Goal: Task Accomplishment & Management: Use online tool/utility

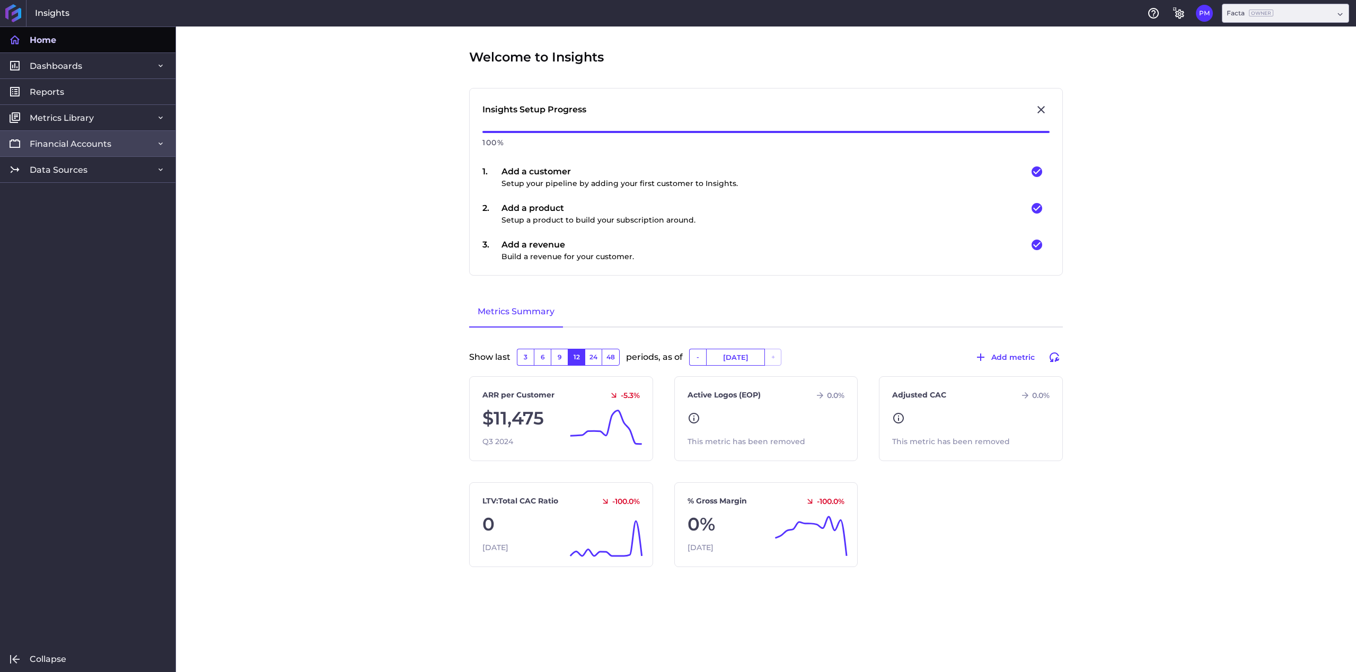
click at [77, 147] on span "Financial Accounts" at bounding box center [71, 143] width 82 height 11
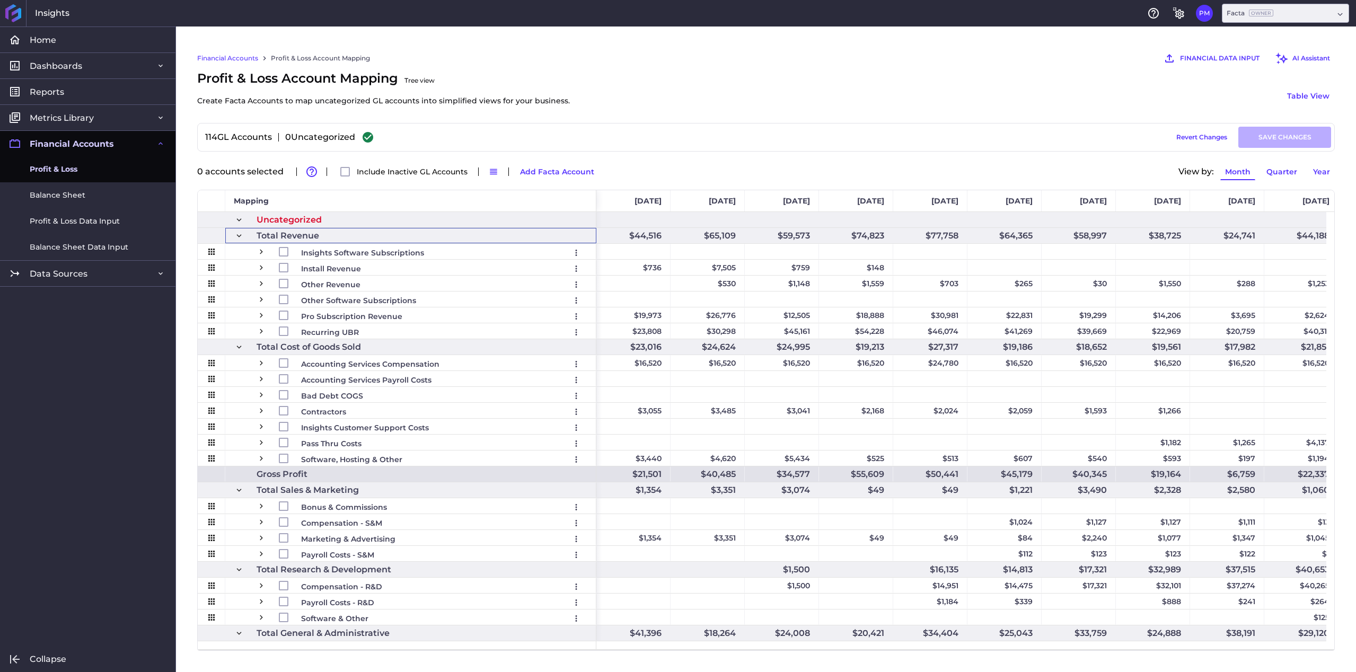
click at [238, 234] on span at bounding box center [239, 236] width 10 height 10
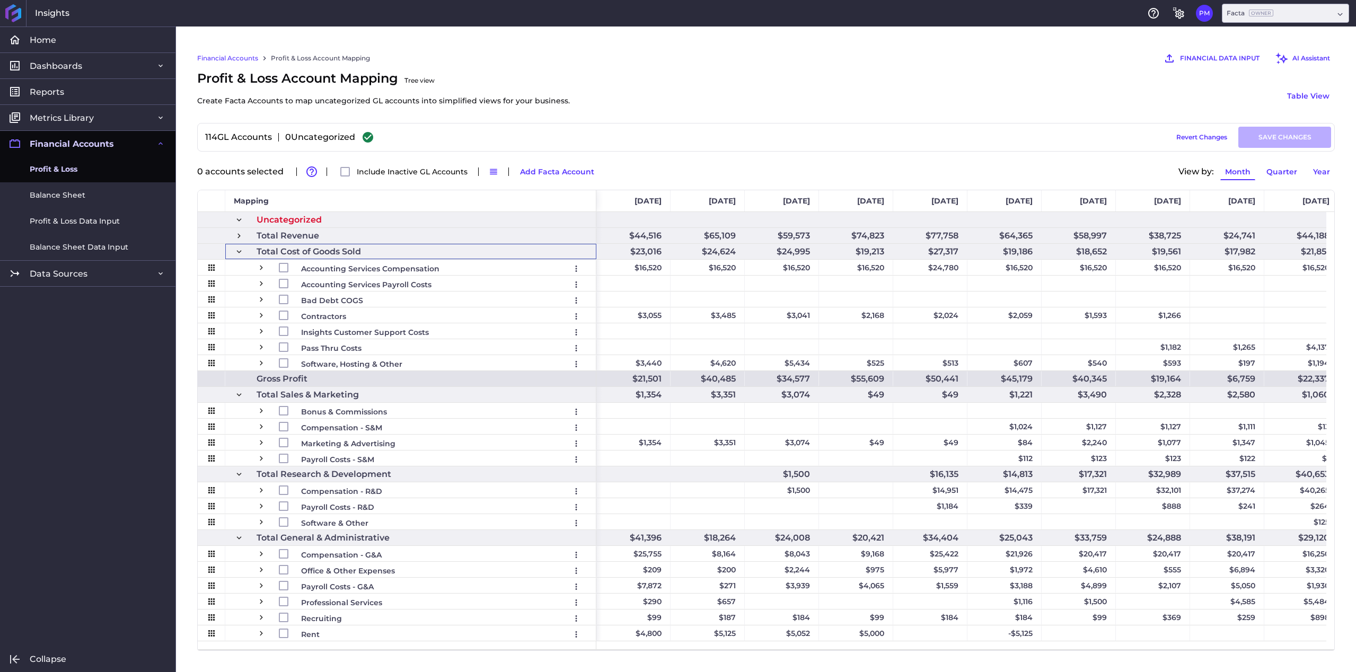
click at [236, 256] on span at bounding box center [239, 252] width 10 height 10
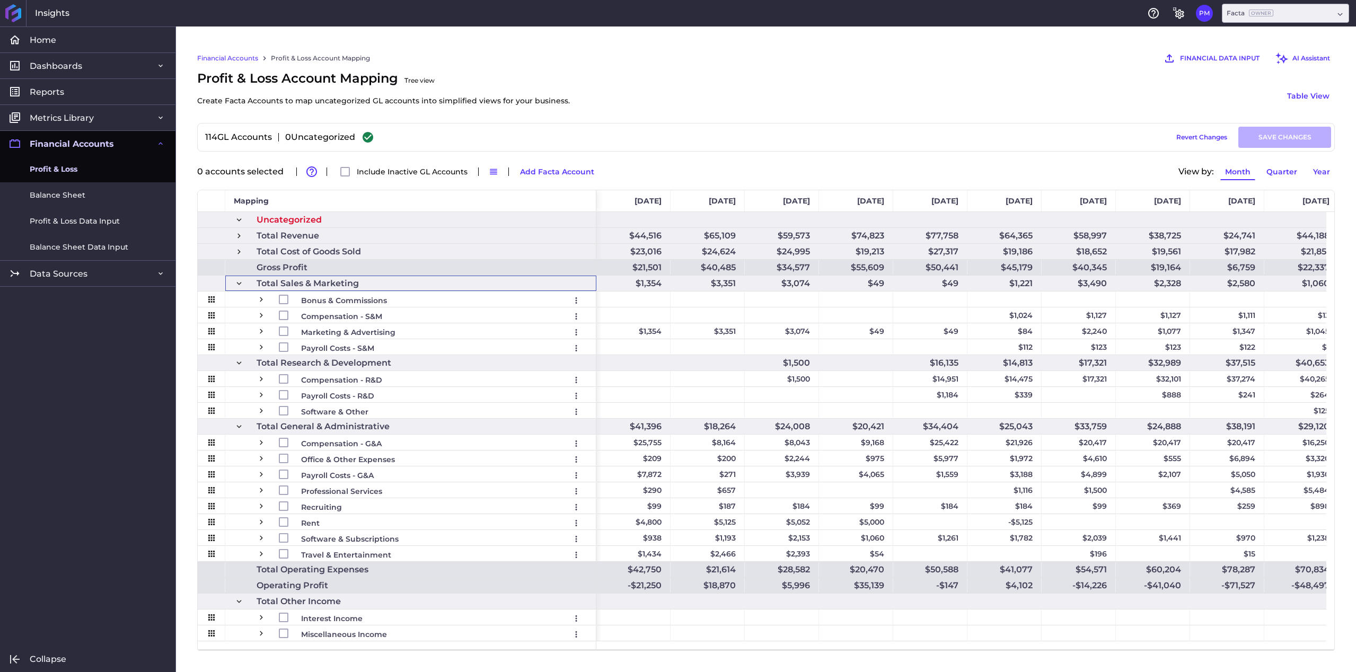
click at [239, 281] on span at bounding box center [239, 284] width 10 height 10
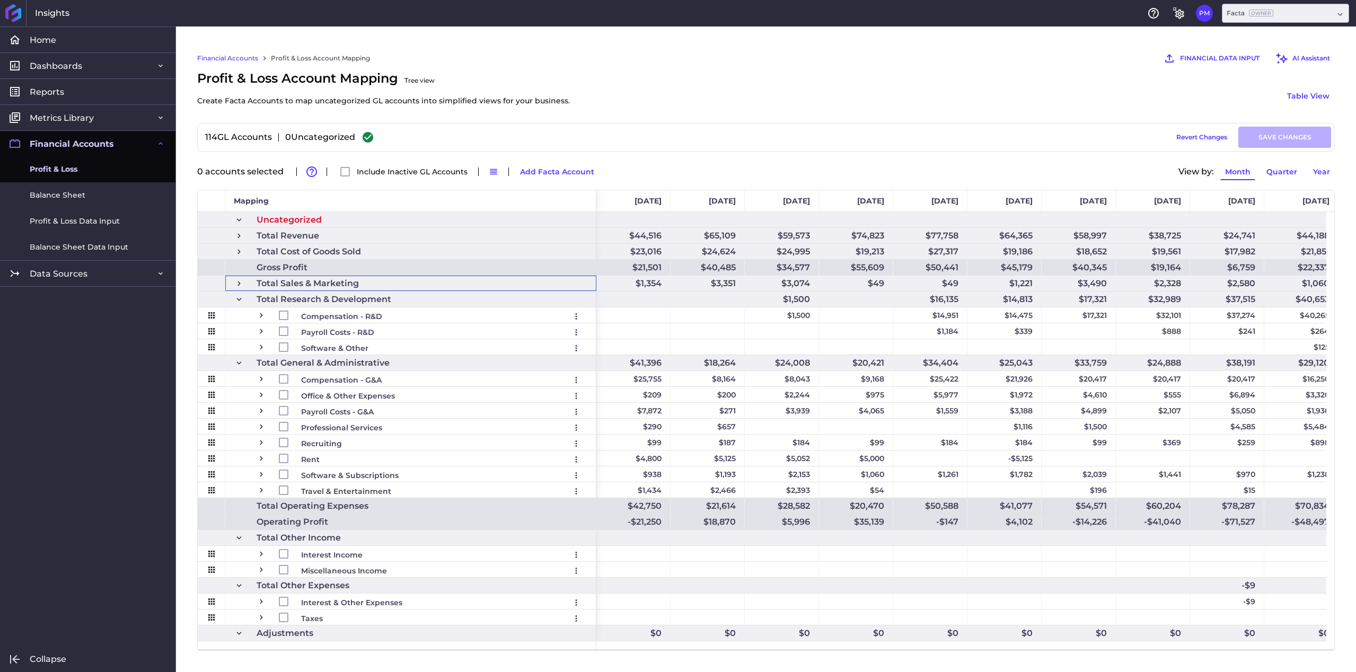
click at [242, 301] on span at bounding box center [239, 300] width 10 height 10
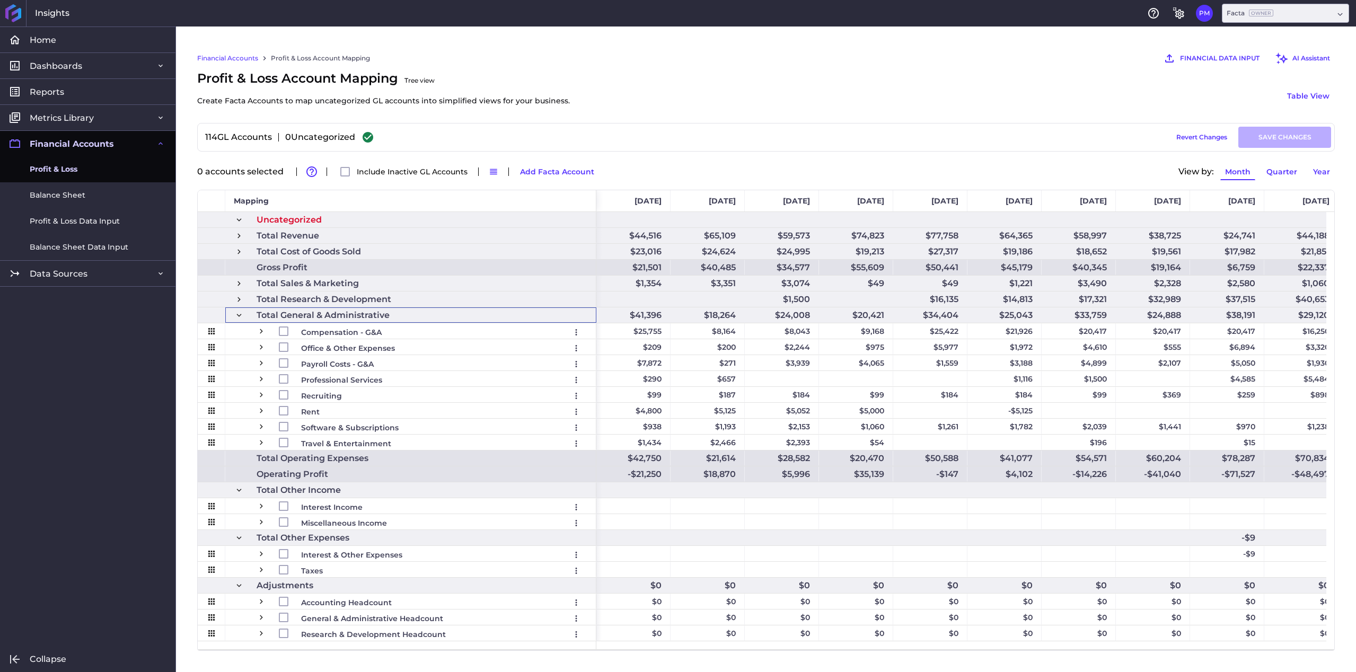
click at [240, 315] on span at bounding box center [239, 316] width 10 height 10
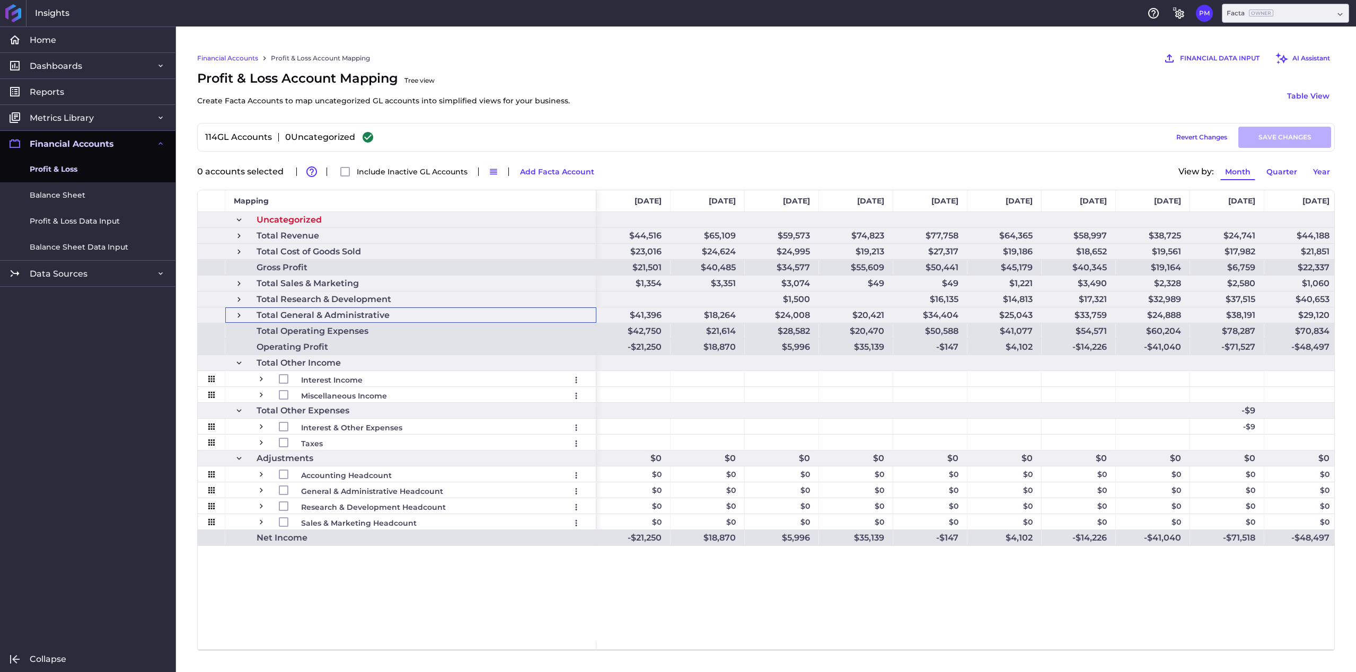
click at [239, 361] on span at bounding box center [239, 363] width 10 height 10
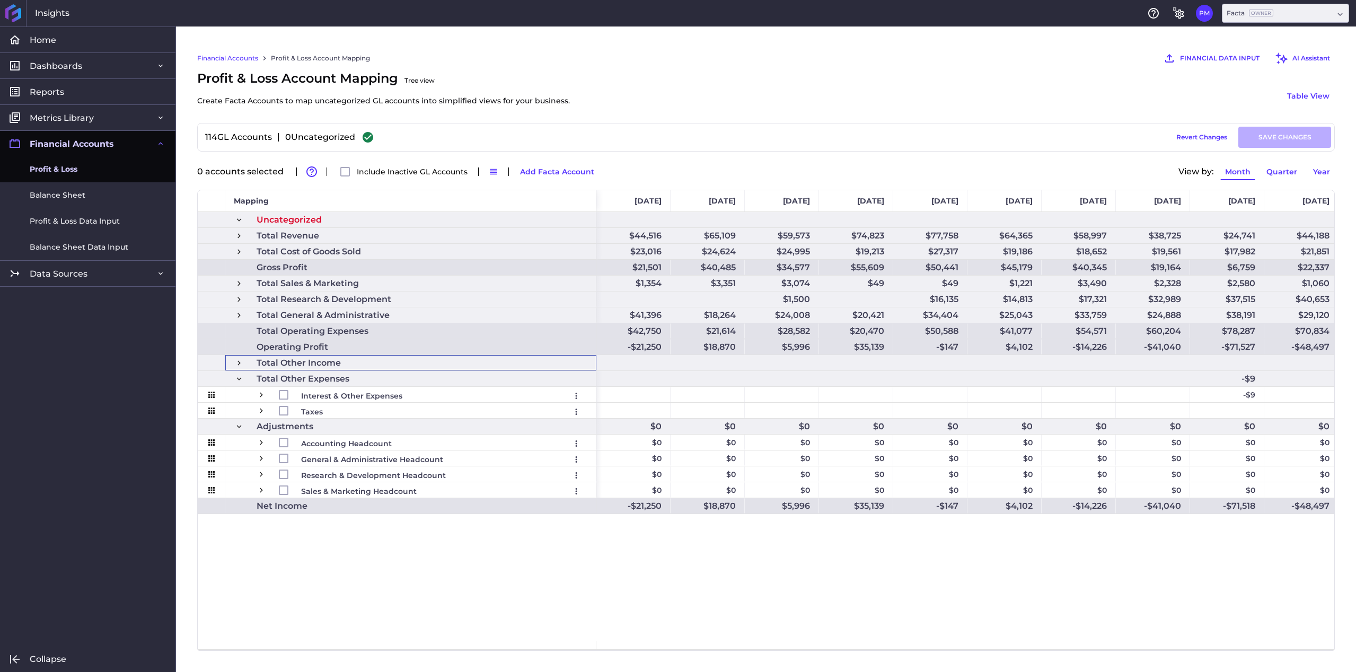
click at [239, 378] on span at bounding box center [239, 379] width 10 height 10
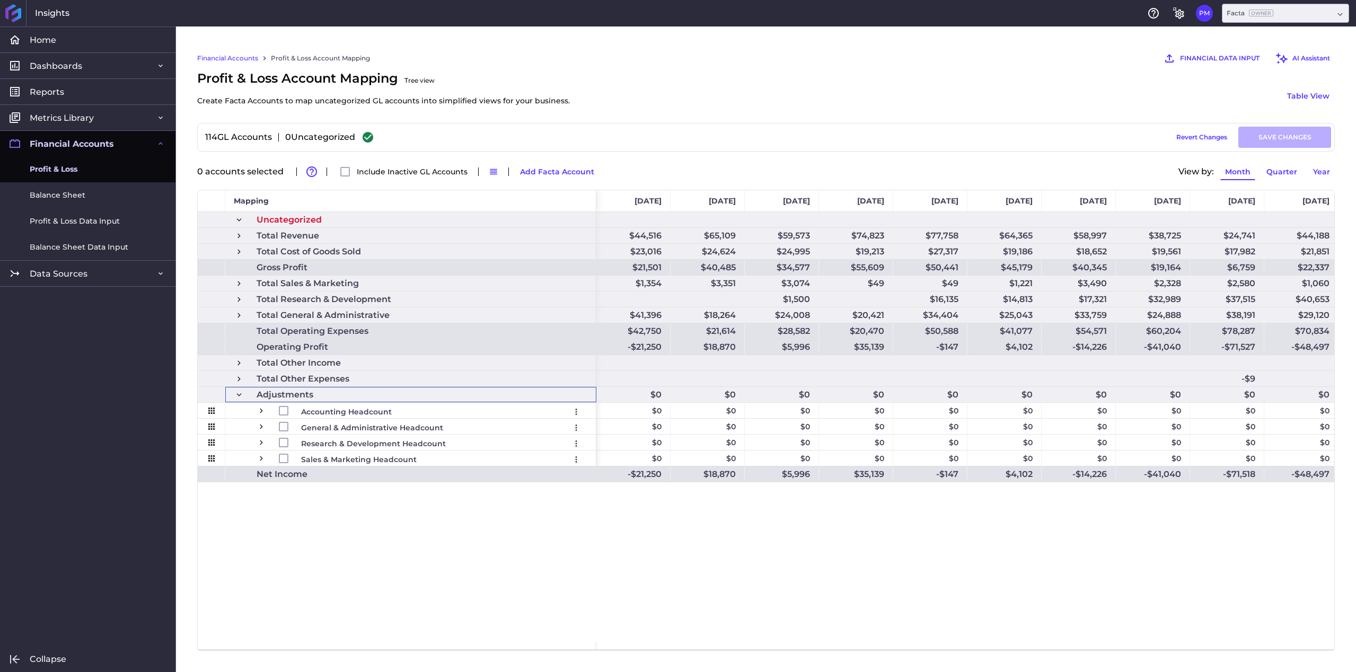
click at [240, 393] on span at bounding box center [239, 395] width 10 height 10
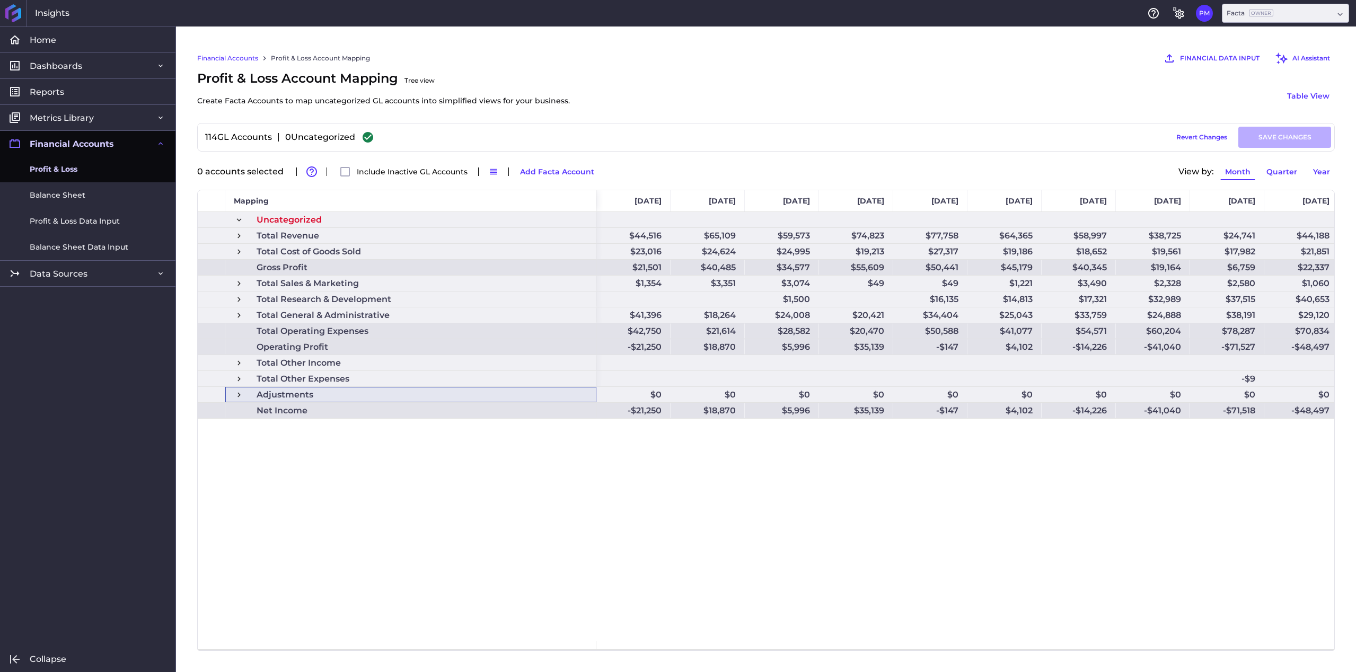
scroll to position [0, 40]
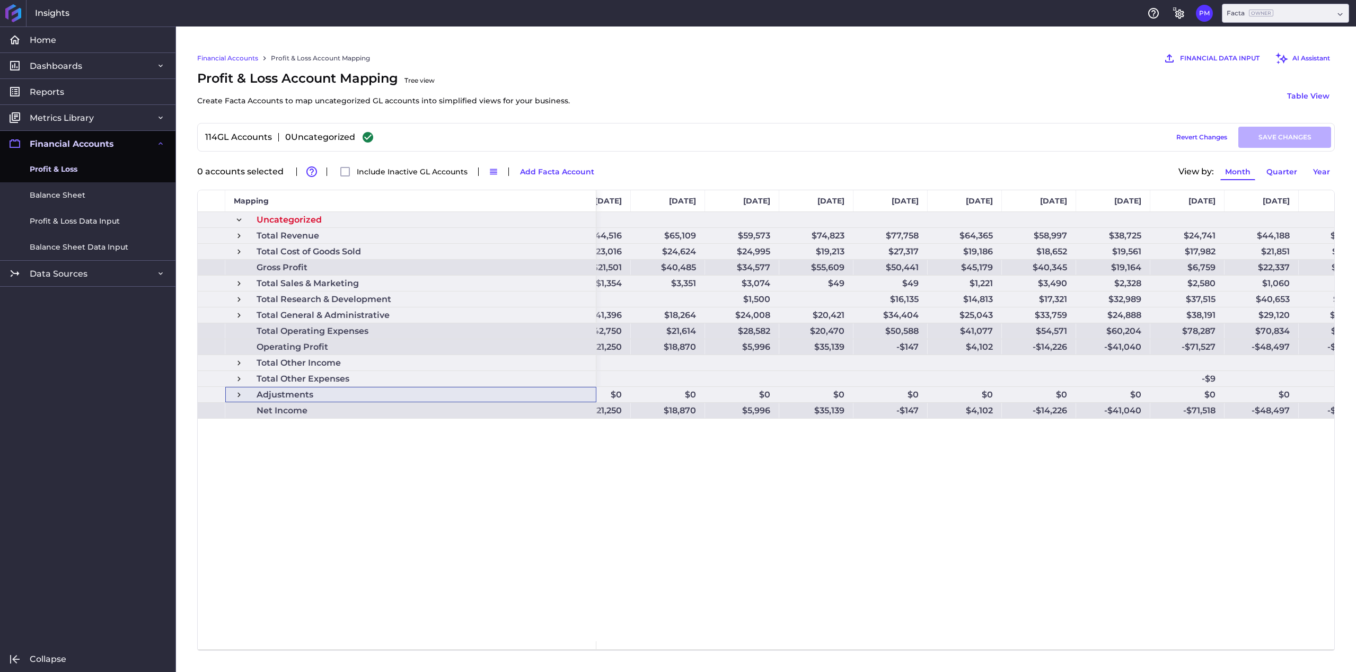
drag, startPoint x: 732, startPoint y: 479, endPoint x: 751, endPoint y: 480, distance: 19.6
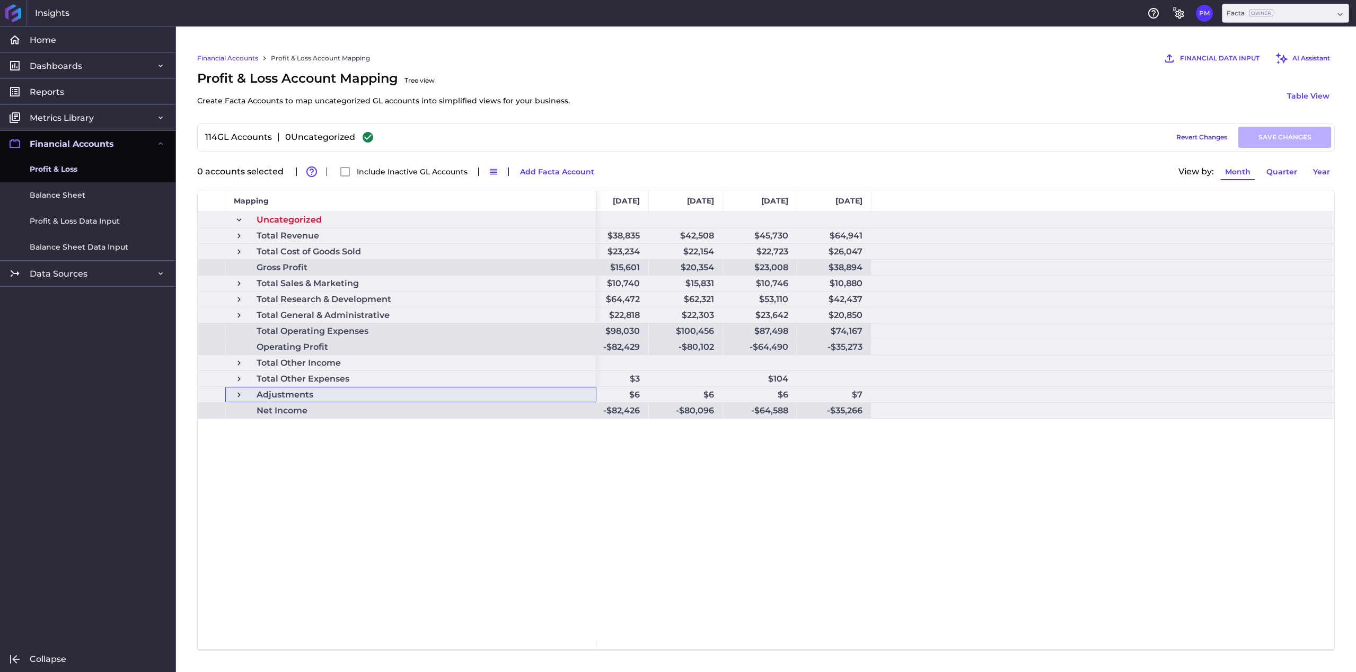
scroll to position [0, 0]
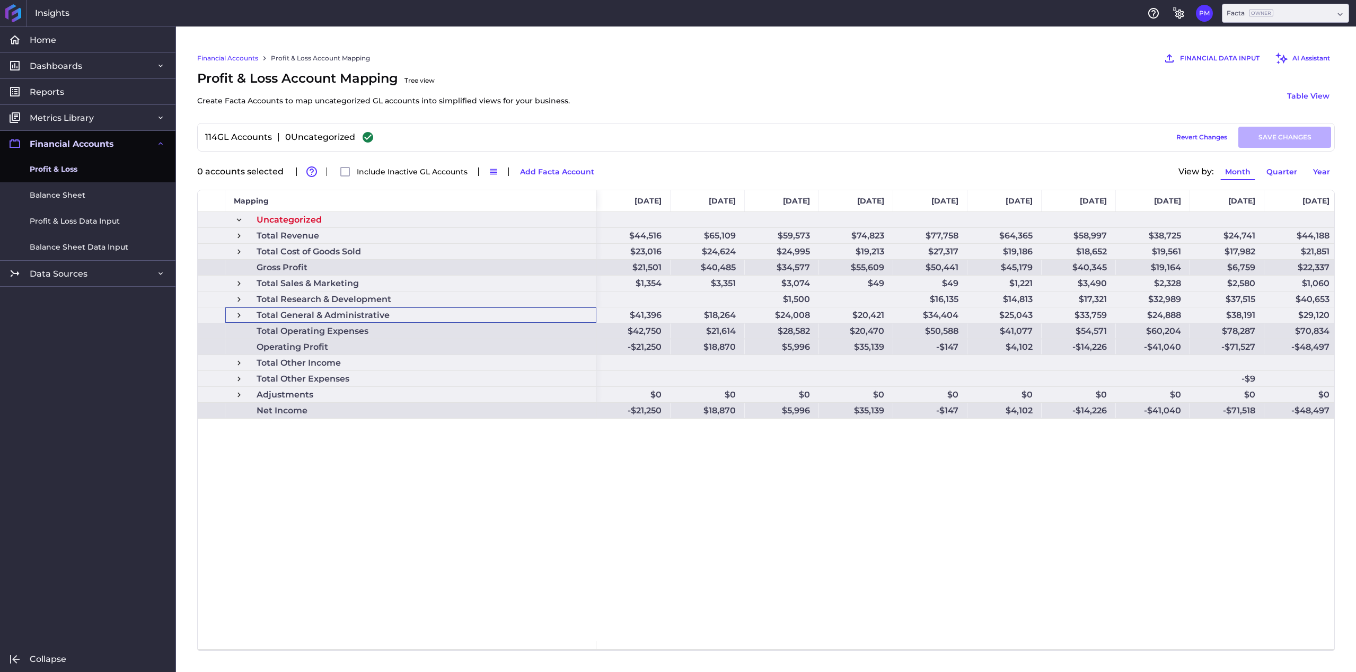
click at [242, 317] on span at bounding box center [239, 316] width 10 height 10
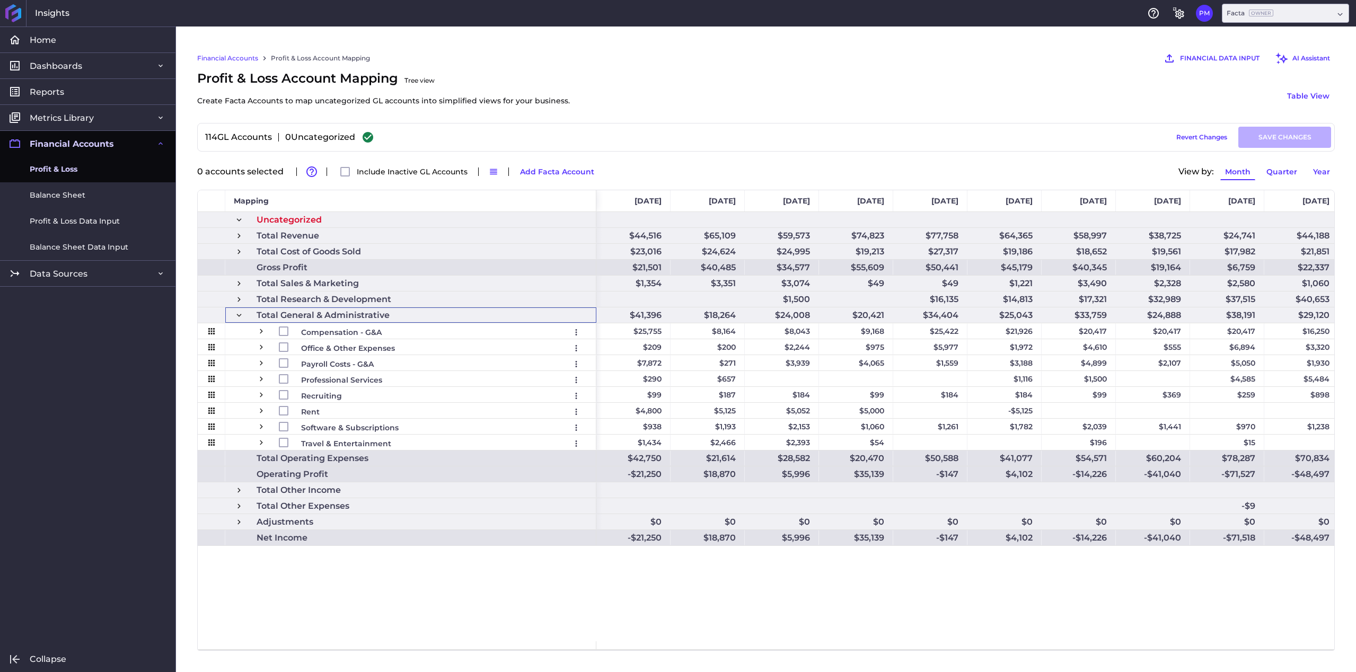
click at [242, 317] on span at bounding box center [239, 316] width 10 height 10
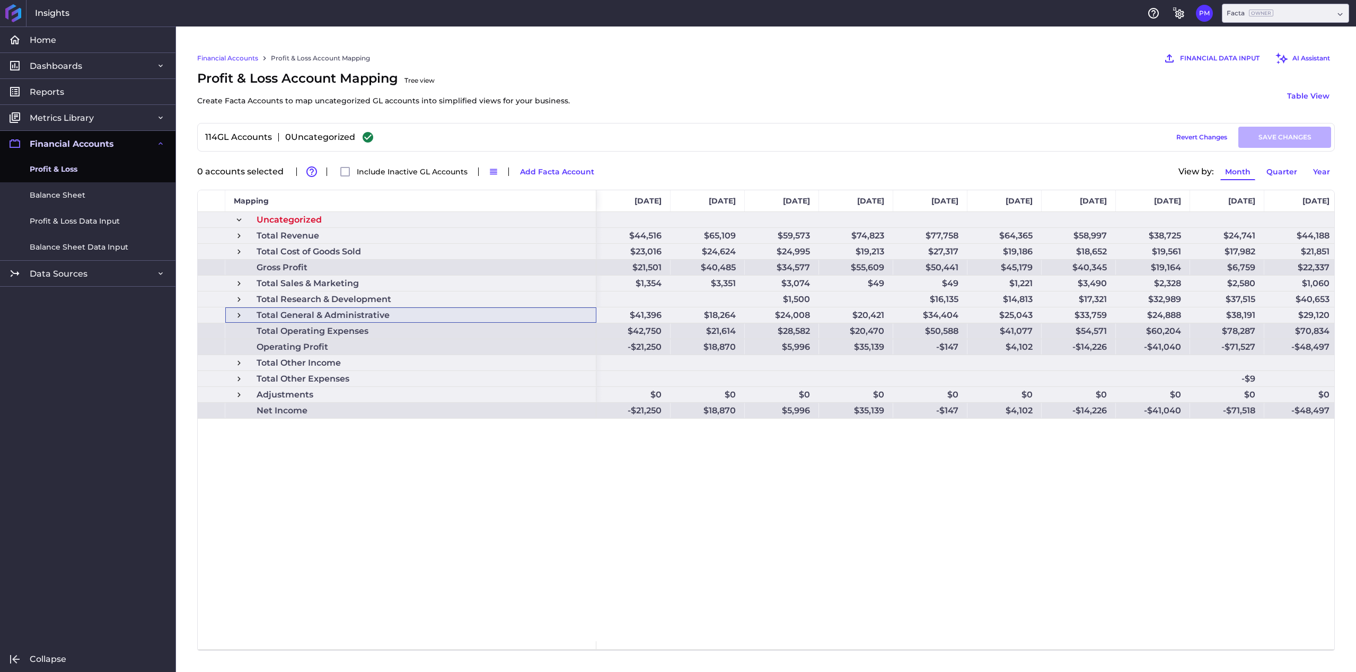
click at [566, 488] on div "Uncategorized Total Revenue Total Cost of Goods Sold Gross Profit Total Sales &…" at bounding box center [766, 426] width 1137 height 429
click at [242, 365] on span at bounding box center [239, 363] width 10 height 10
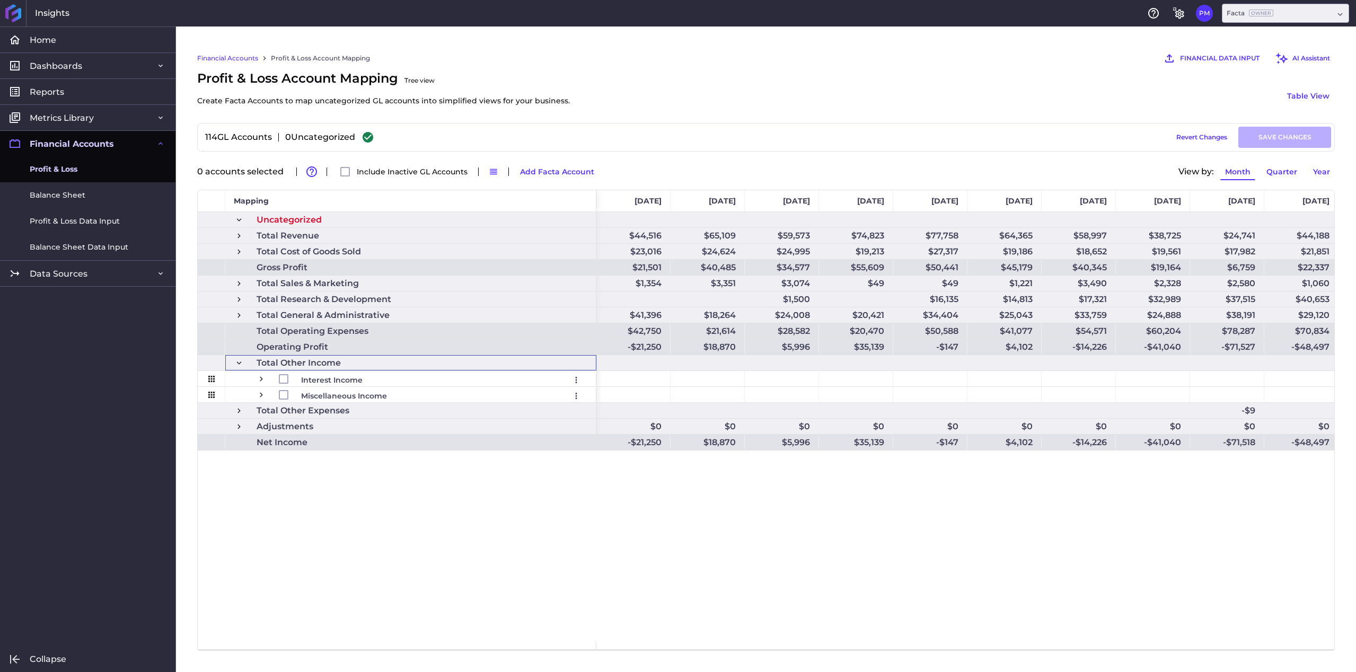
click at [240, 364] on span at bounding box center [239, 363] width 10 height 10
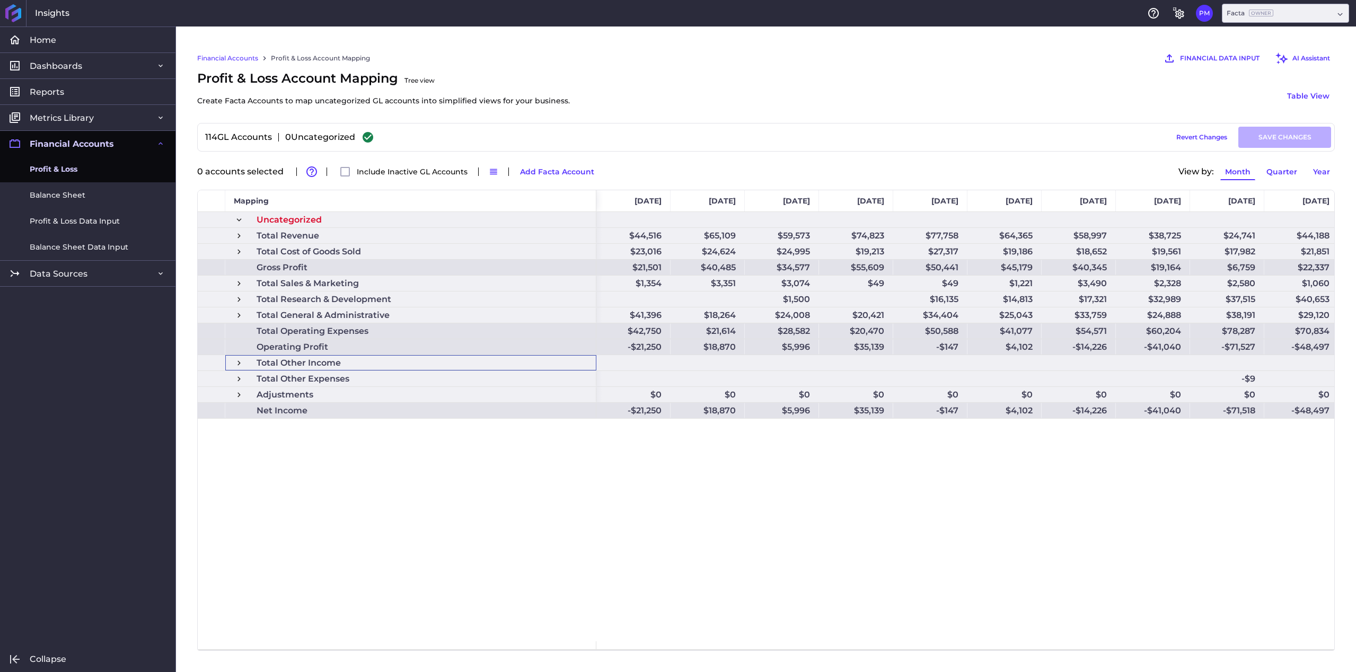
click at [242, 380] on span at bounding box center [239, 379] width 10 height 10
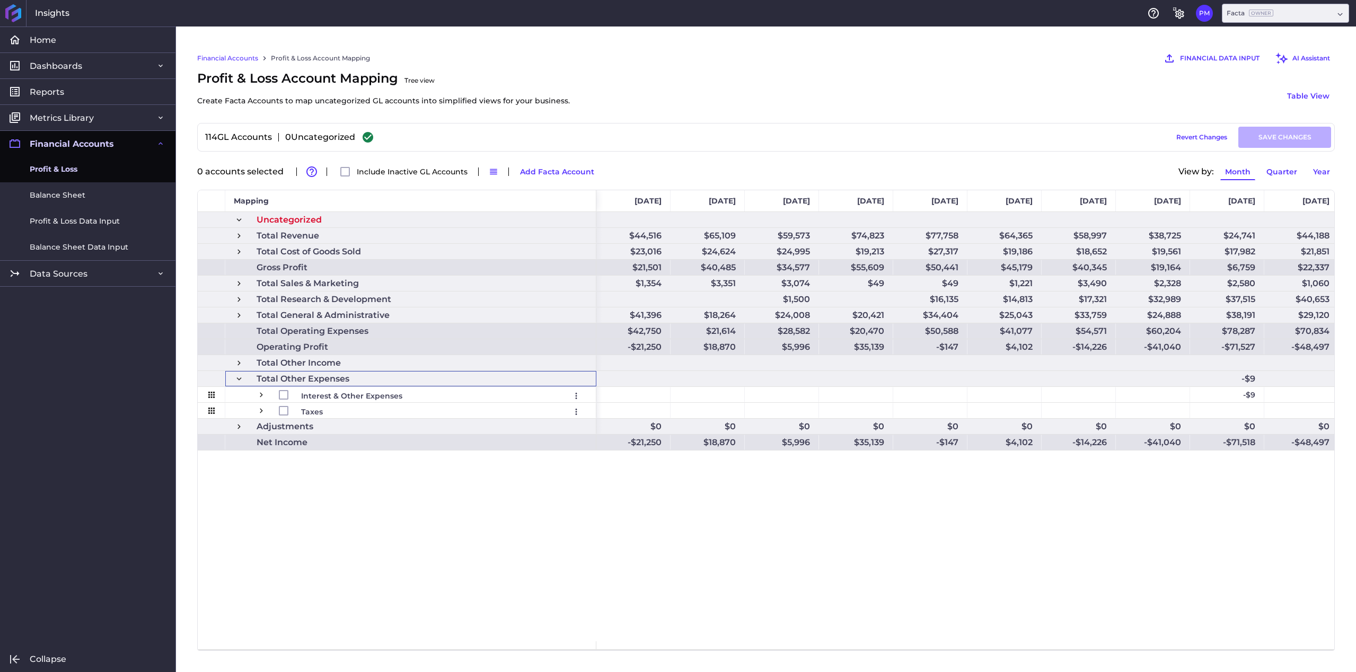
click at [242, 380] on span at bounding box center [239, 379] width 10 height 10
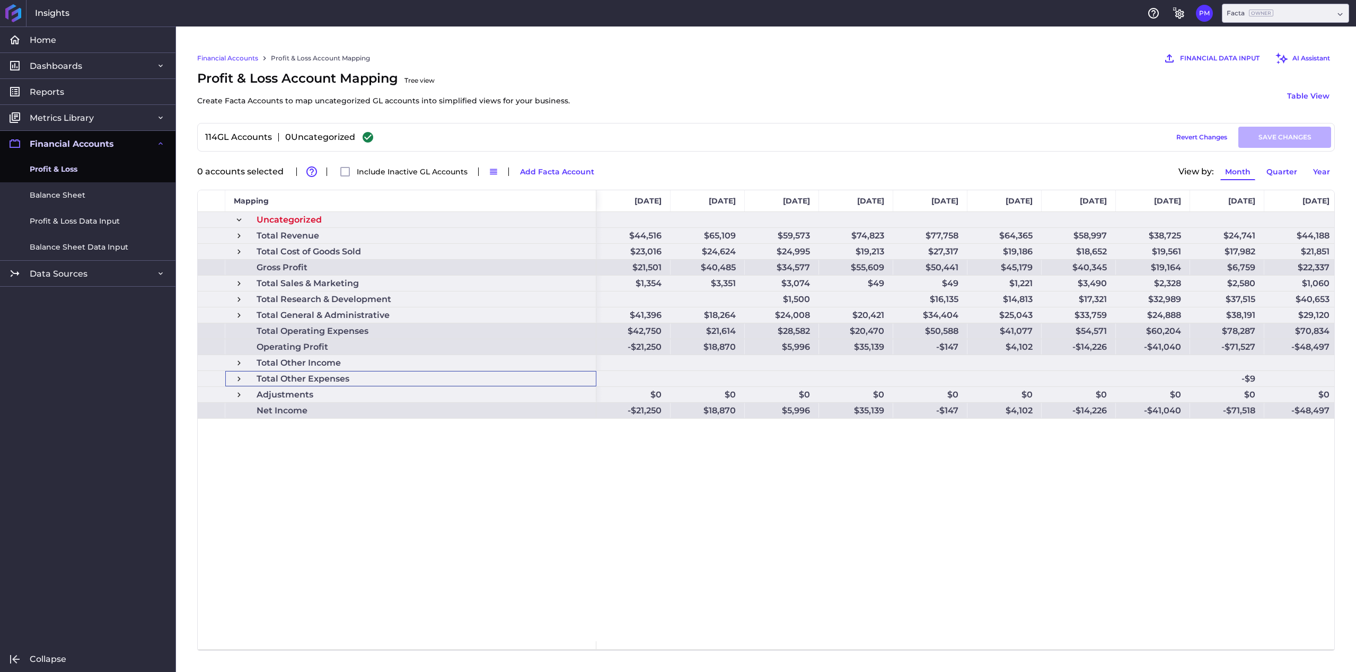
click at [238, 395] on span at bounding box center [239, 395] width 10 height 10
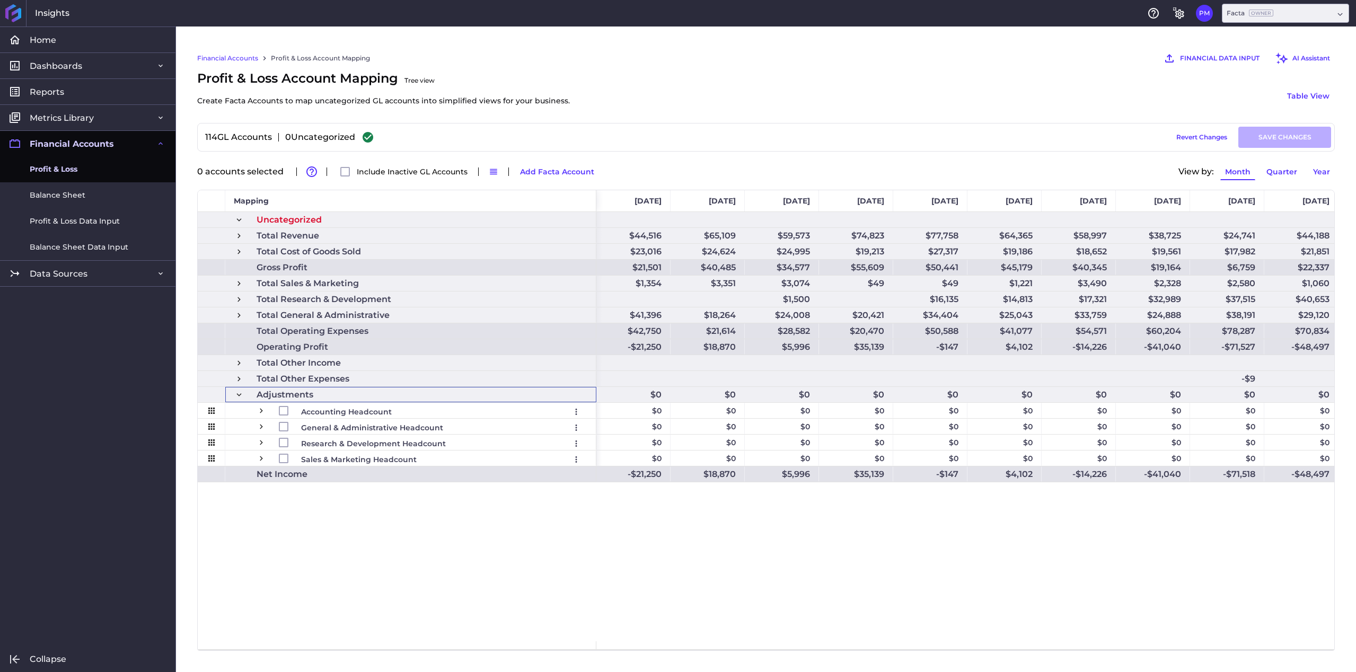
click at [238, 395] on span at bounding box center [239, 395] width 10 height 10
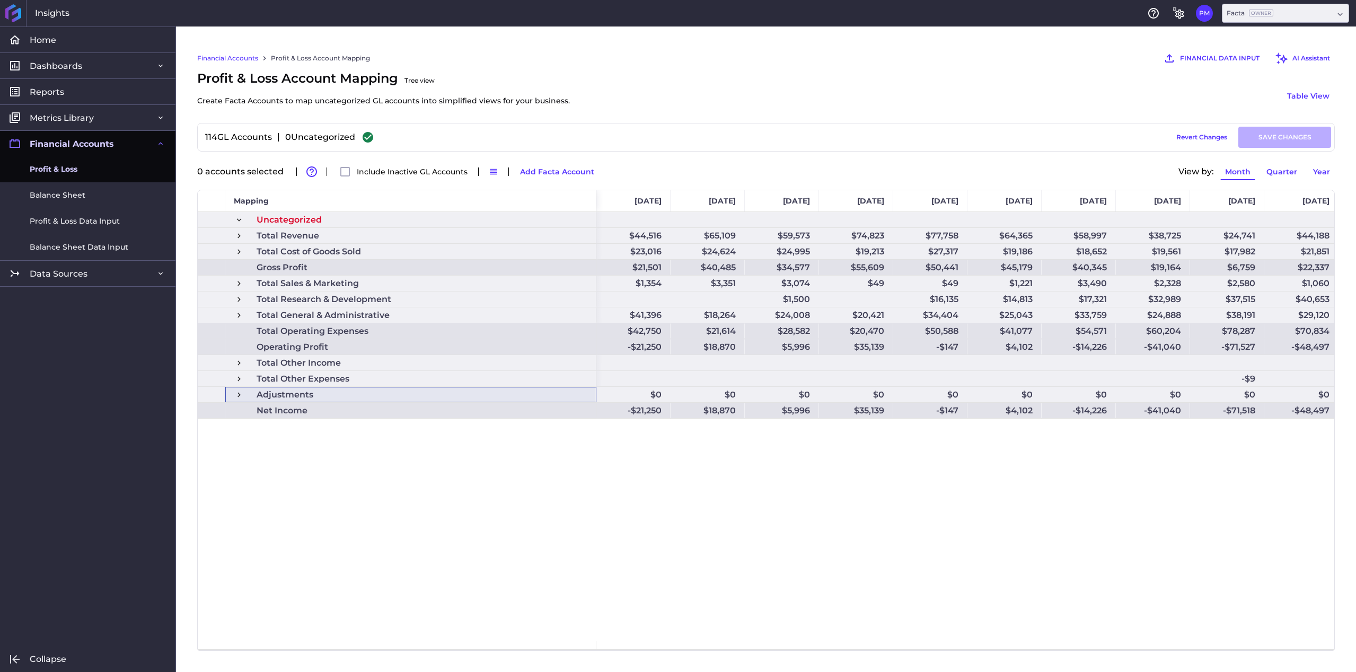
click at [583, 507] on div "Uncategorized Total Revenue Total Cost of Goods Sold Gross Profit Total Sales &…" at bounding box center [766, 426] width 1137 height 429
click at [446, 486] on div "Uncategorized Total Revenue Total Cost of Goods Sold Gross Profit Total Sales &…" at bounding box center [766, 426] width 1137 height 429
click at [549, 515] on div "Uncategorized Total Revenue Total Cost of Goods Sold Gross Profit Total Sales &…" at bounding box center [766, 426] width 1137 height 429
